Goal: Register for event/course

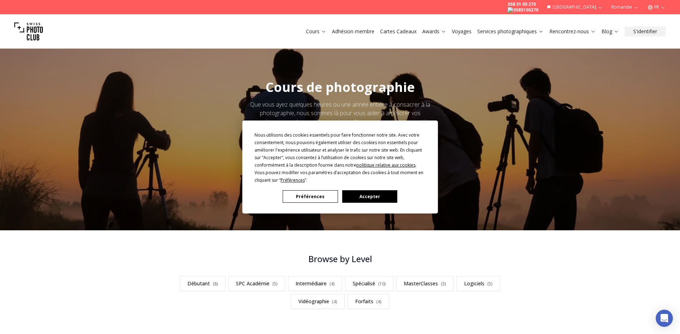
click at [314, 198] on button "Préférences" at bounding box center [310, 196] width 55 height 13
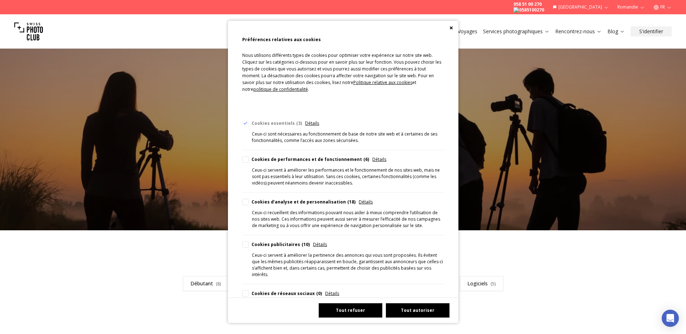
click at [356, 308] on button "Tout refuser" at bounding box center [351, 310] width 64 height 14
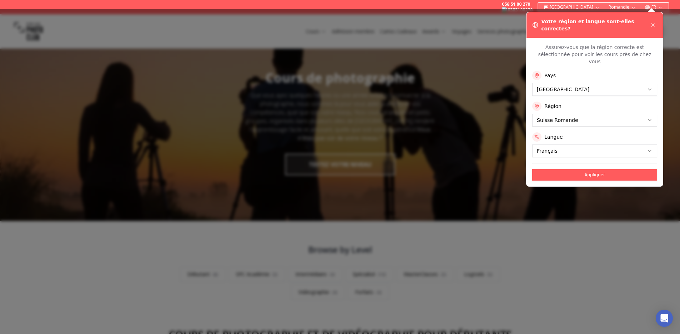
scroll to position [14, 0]
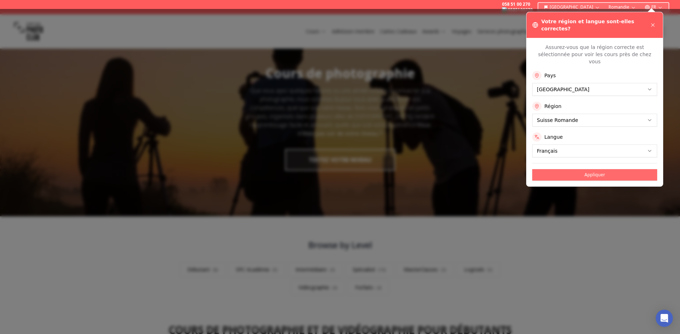
click at [600, 169] on button "Appliquer" at bounding box center [595, 174] width 125 height 11
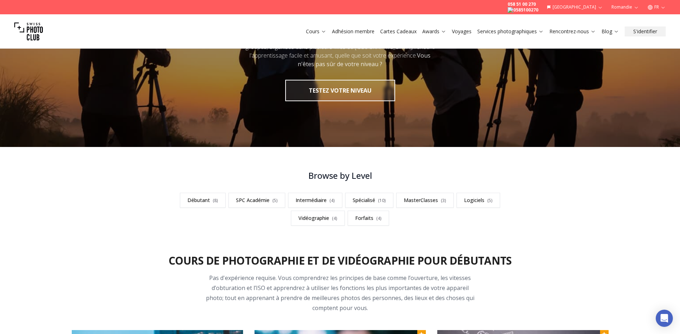
scroll to position [124, 0]
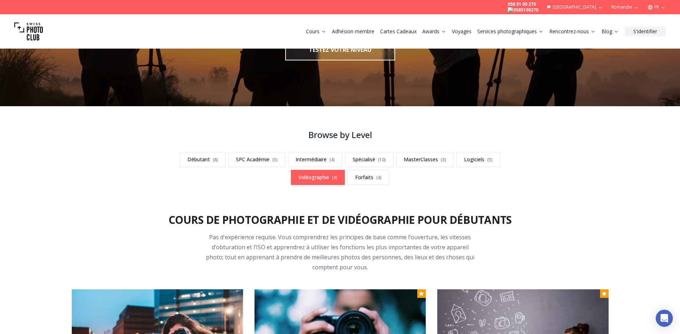
click at [311, 180] on link "Vidéographie ( 4 )" at bounding box center [318, 177] width 54 height 15
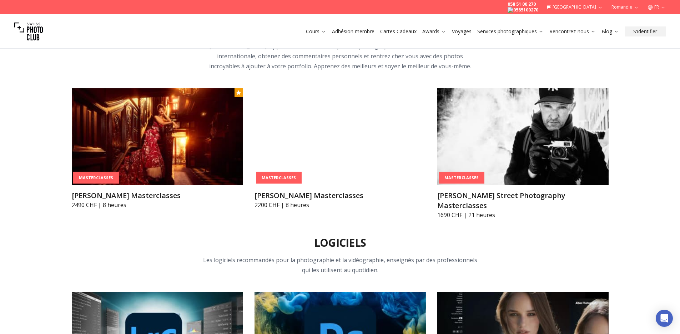
scroll to position [2125, 0]
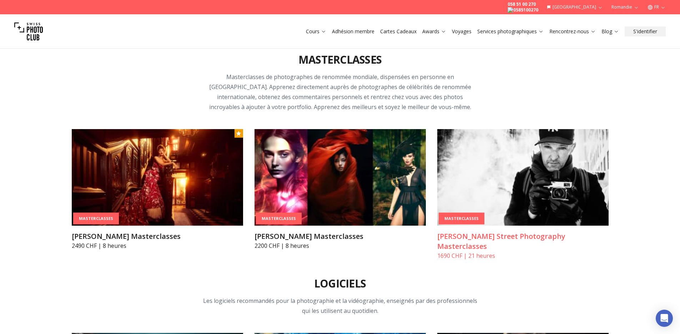
click at [548, 150] on img at bounding box center [523, 177] width 171 height 96
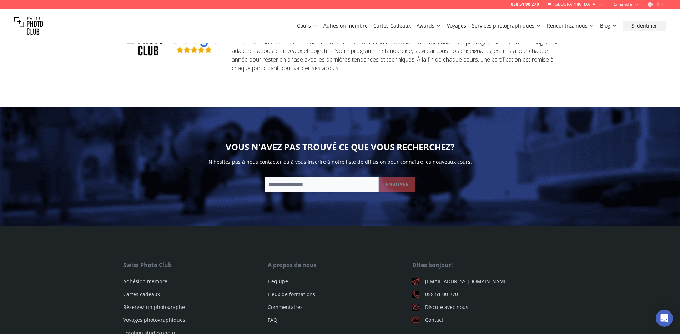
scroll to position [1018, 0]
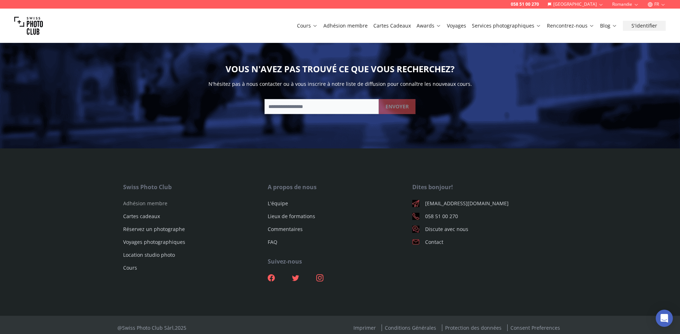
click at [153, 200] on link "Adhésion membre" at bounding box center [145, 203] width 44 height 7
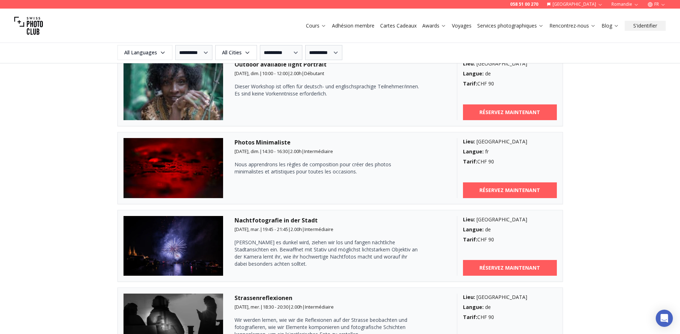
scroll to position [1995, 0]
